Goal: Contribute content: Contribute content

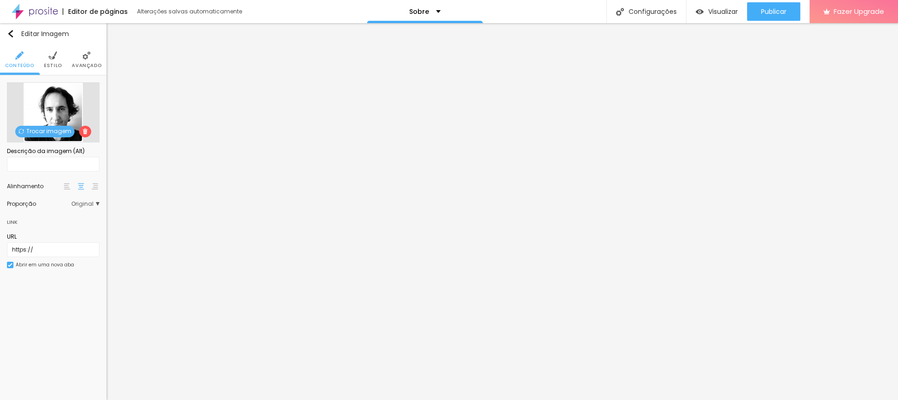
click at [45, 130] on span "Trocar imagem" at bounding box center [44, 132] width 59 height 12
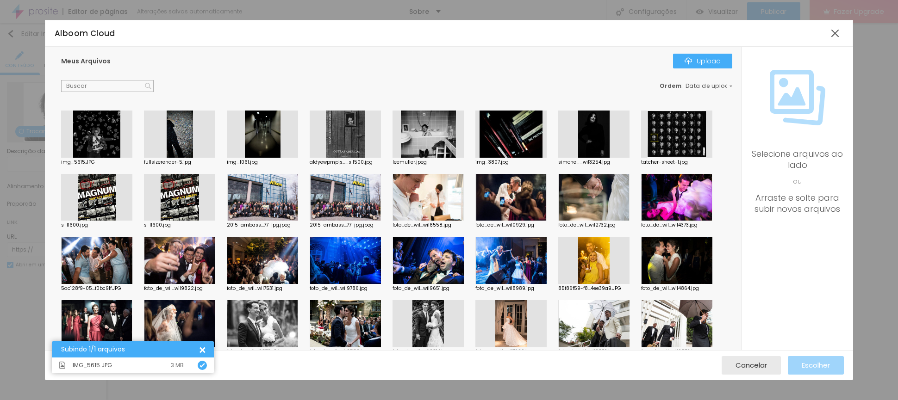
click at [94, 131] on div at bounding box center [96, 134] width 71 height 47
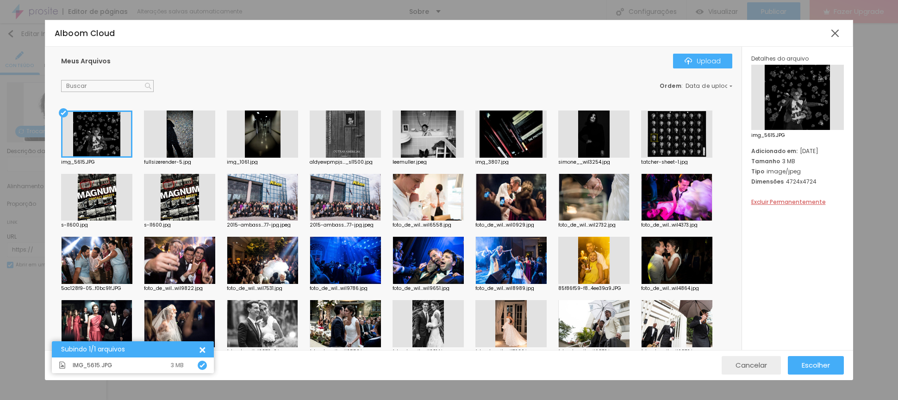
click at [769, 364] on button "Cancelar" at bounding box center [751, 365] width 59 height 19
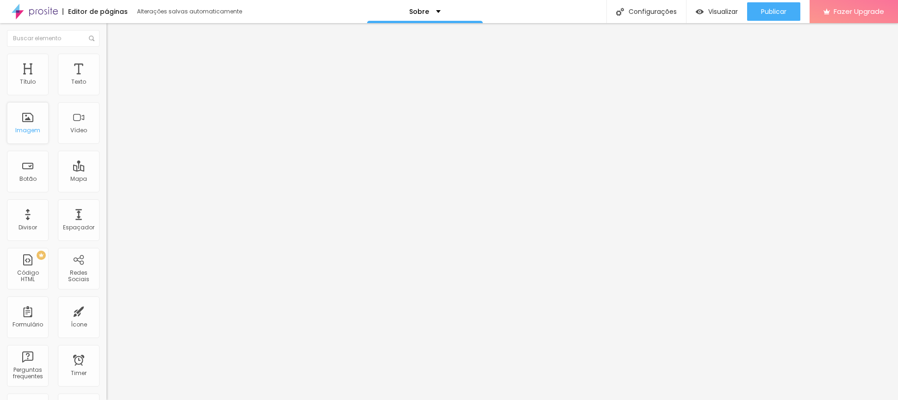
click at [38, 132] on div "Imagem" at bounding box center [27, 130] width 25 height 6
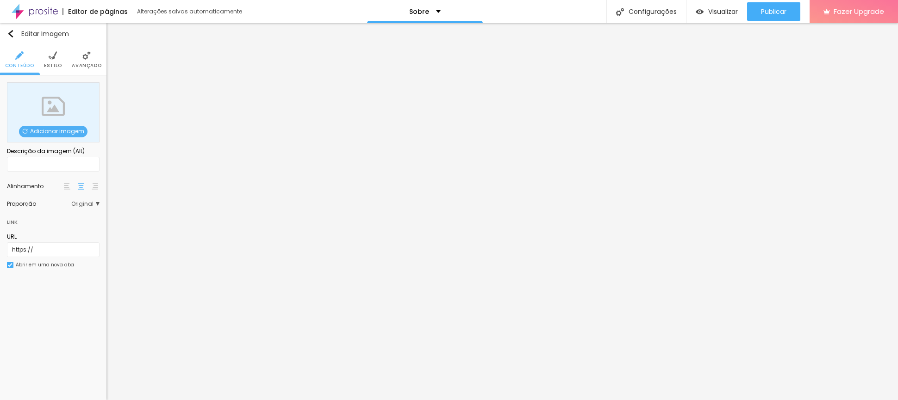
click at [61, 130] on span "Adicionar imagem" at bounding box center [53, 132] width 68 height 12
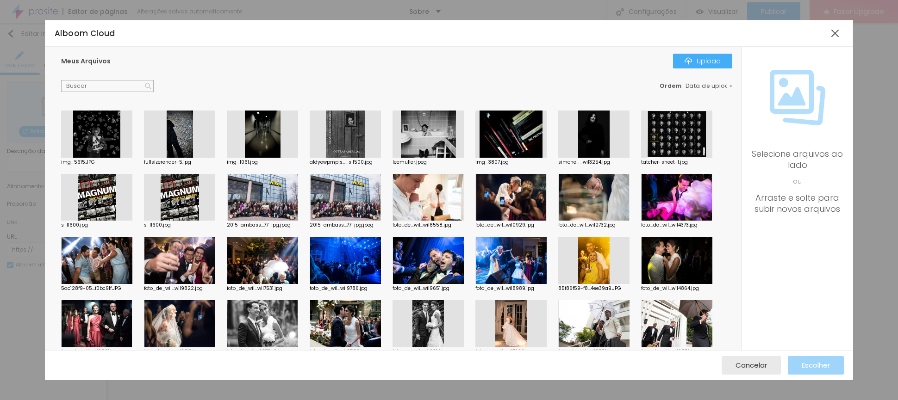
click at [95, 130] on div at bounding box center [96, 134] width 71 height 47
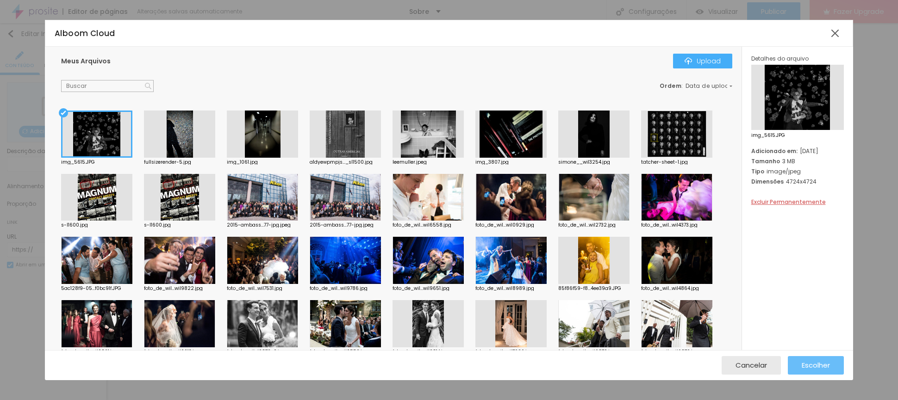
click at [810, 361] on span "Escolher" at bounding box center [816, 365] width 28 height 8
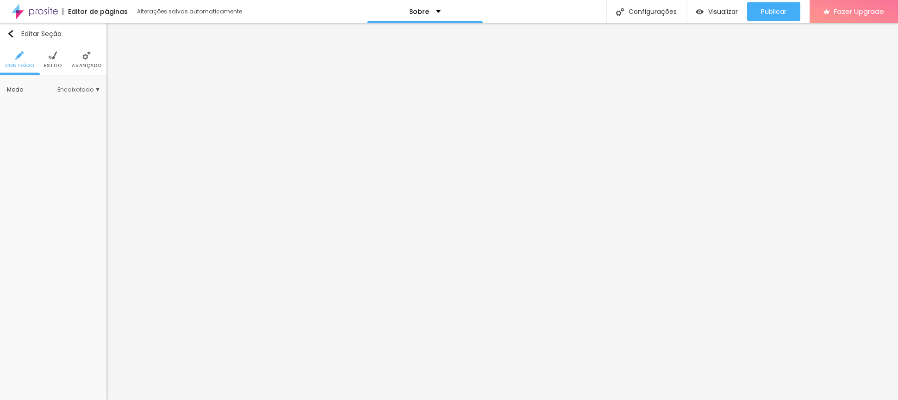
click at [54, 56] on img at bounding box center [53, 55] width 8 height 8
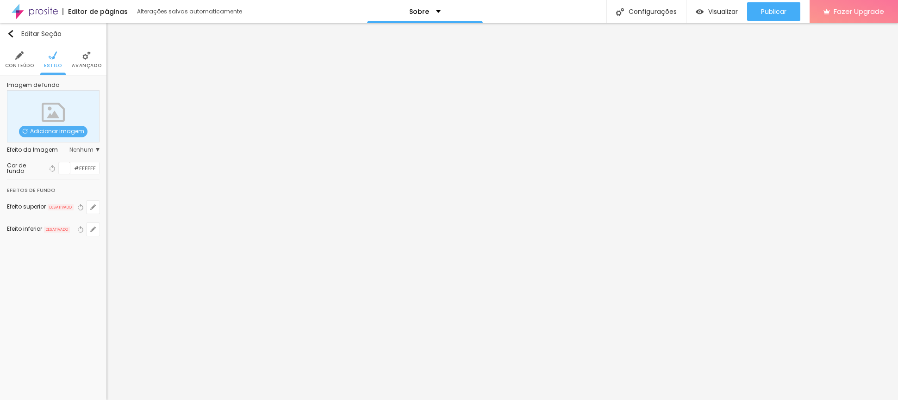
click at [63, 168] on div at bounding box center [65, 168] width 12 height 12
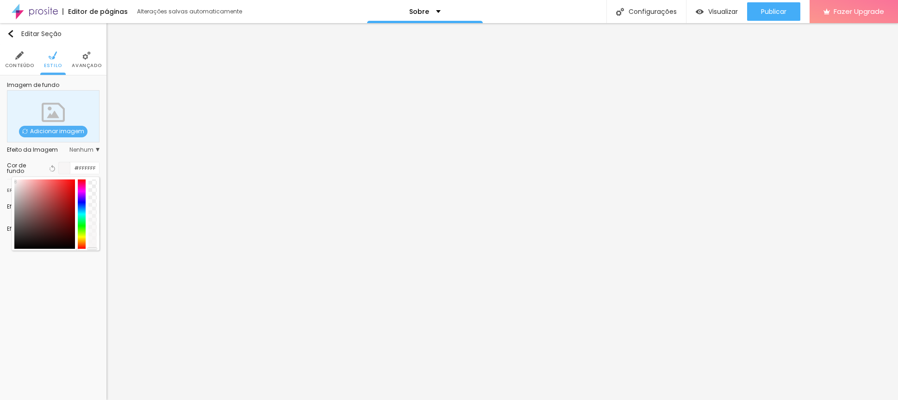
click at [15, 182] on div at bounding box center [44, 214] width 61 height 69
click at [15, 179] on div at bounding box center [15, 180] width 2 height 2
drag, startPoint x: 82, startPoint y: 202, endPoint x: 84, endPoint y: 213, distance: 10.9
click at [84, 213] on div at bounding box center [82, 214] width 8 height 69
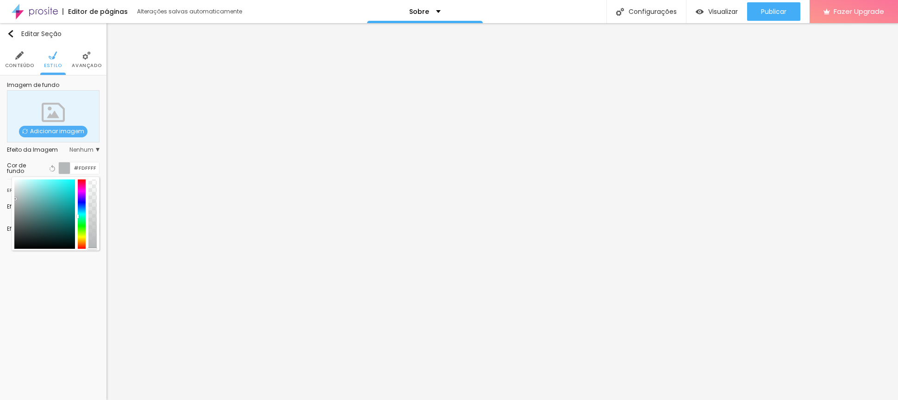
click at [15, 199] on div at bounding box center [44, 214] width 61 height 69
type input "#F7F7F7"
drag, startPoint x: 15, startPoint y: 199, endPoint x: 11, endPoint y: 182, distance: 17.6
click at [12, 182] on div at bounding box center [56, 214] width 88 height 74
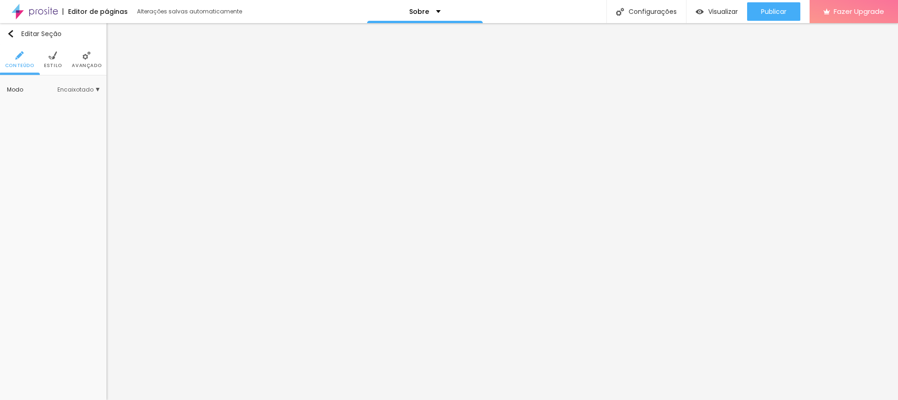
click at [53, 58] on img at bounding box center [53, 55] width 8 height 8
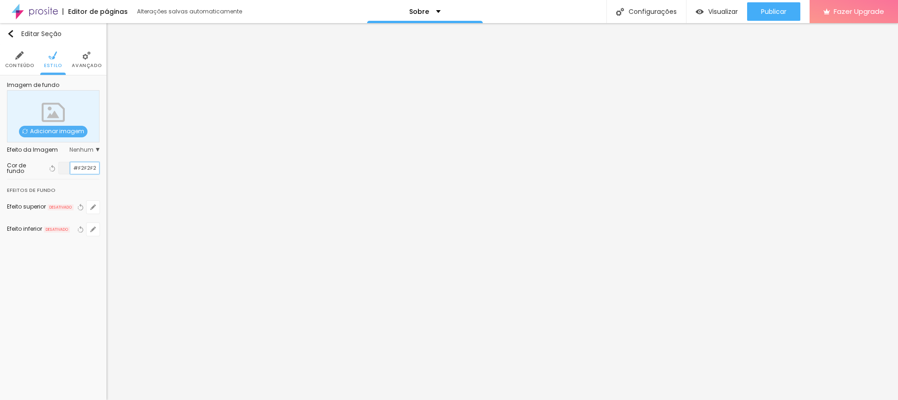
click at [82, 168] on input "#F2F2F2" at bounding box center [84, 168] width 29 height 12
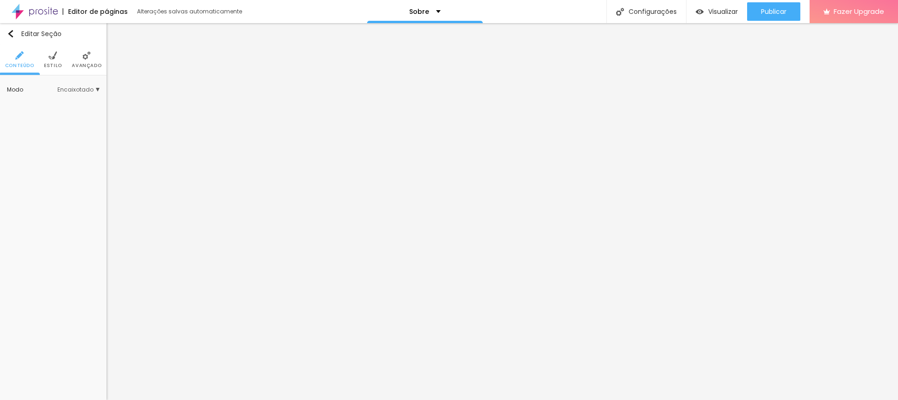
click at [52, 52] on img at bounding box center [53, 55] width 8 height 8
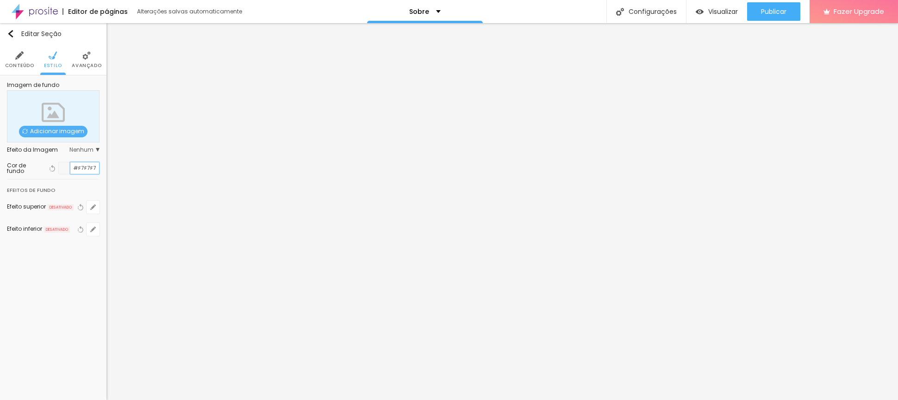
click at [89, 167] on input "#F7F7F7" at bounding box center [84, 168] width 29 height 12
paste input "2F2F2"
type input "#F2F2F2"
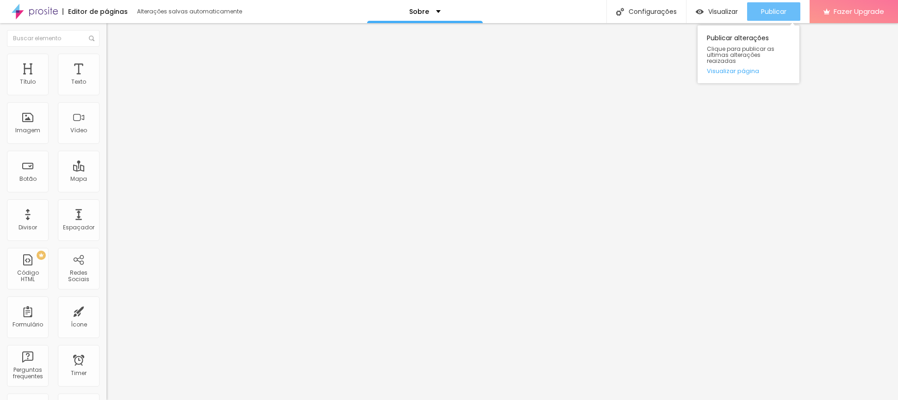
click at [766, 9] on span "Publicar" at bounding box center [773, 11] width 25 height 7
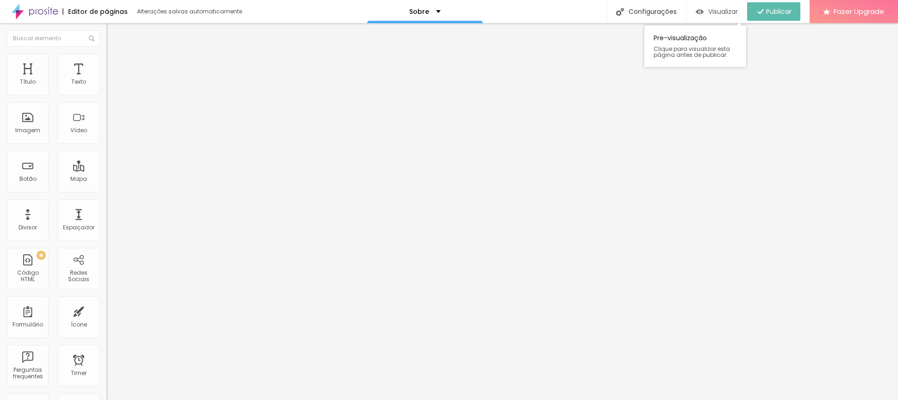
click at [721, 9] on span "Visualizar" at bounding box center [723, 11] width 30 height 7
